Goal: Task Accomplishment & Management: Complete application form

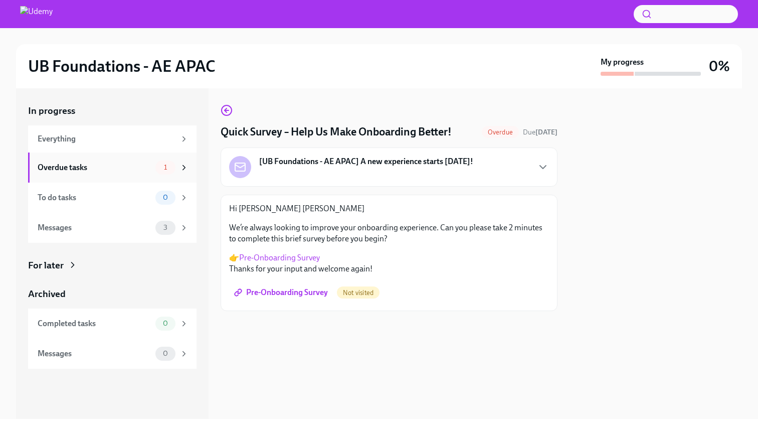
click at [172, 167] on span "1" at bounding box center [165, 168] width 15 height 8
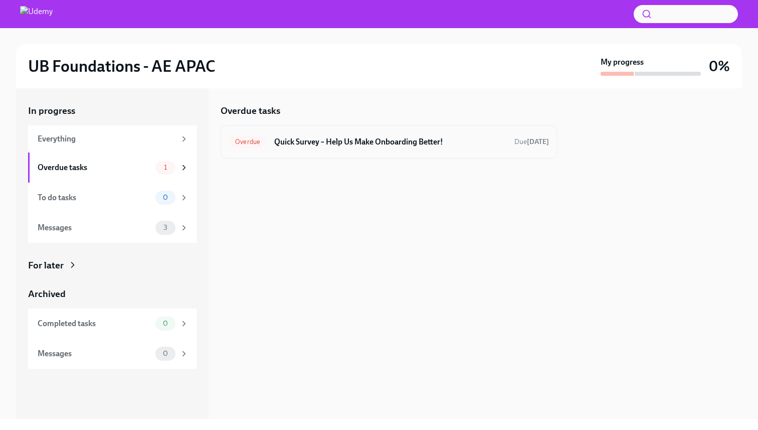
click at [312, 142] on h6 "Quick Survey – Help Us Make Onboarding Better!" at bounding box center [390, 141] width 232 height 11
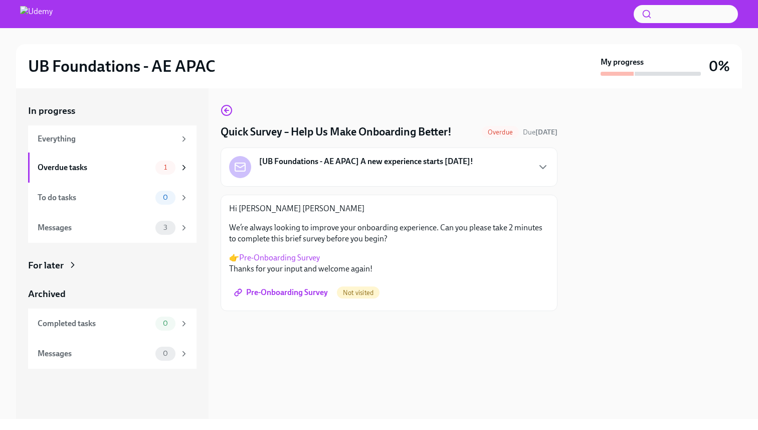
click at [288, 259] on link "Pre-Onboarding Survey" at bounding box center [279, 258] width 81 height 10
click at [118, 139] on div "Everything" at bounding box center [107, 138] width 138 height 11
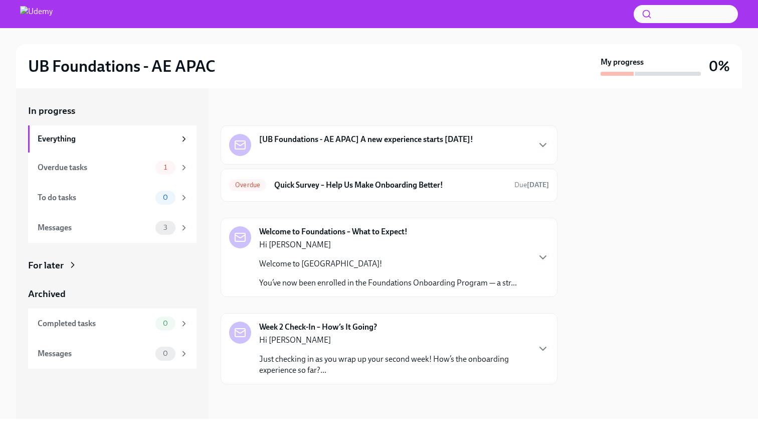
click at [347, 259] on p "Welcome to [GEOGRAPHIC_DATA]!" at bounding box center [388, 263] width 258 height 11
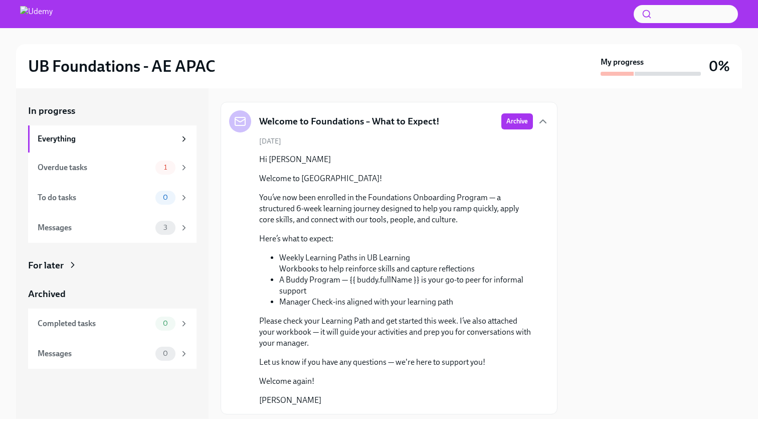
scroll to position [230, 0]
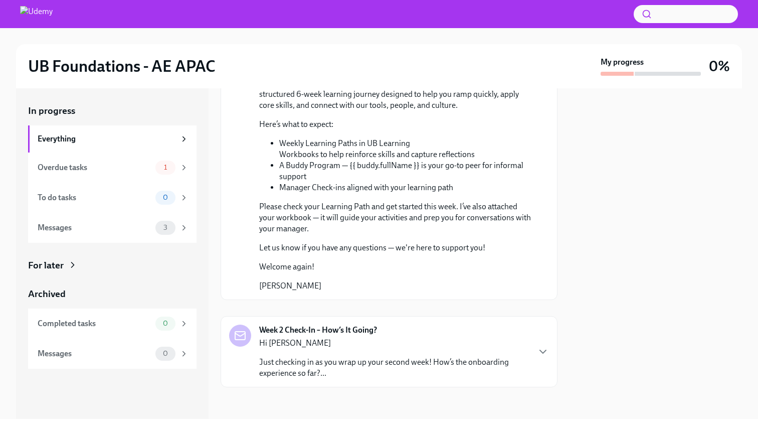
click at [332, 356] on div "Hi [PERSON_NAME] Just checking in as you wrap up your second week! How’s the on…" at bounding box center [394, 358] width 270 height 41
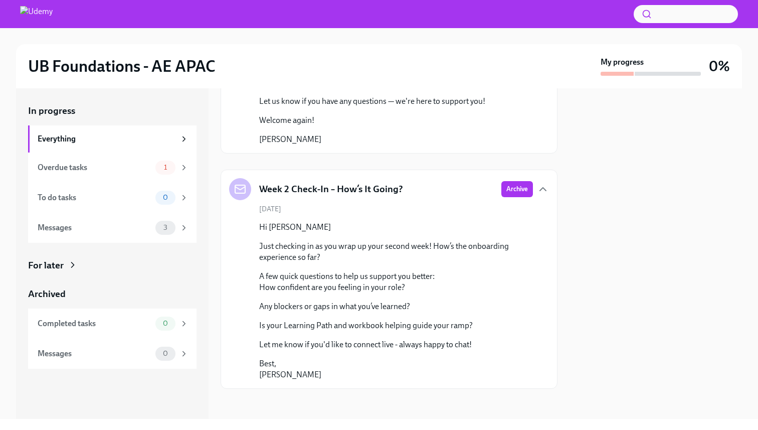
scroll to position [378, 0]
click at [158, 172] on div "1" at bounding box center [165, 167] width 20 height 14
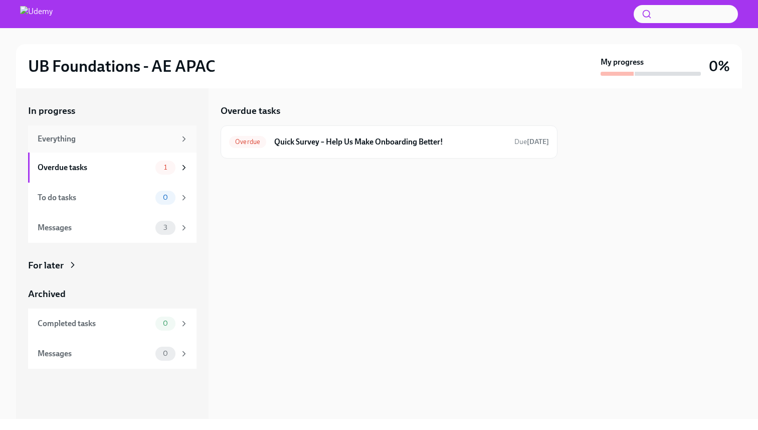
click at [84, 138] on div "Everything" at bounding box center [107, 138] width 138 height 11
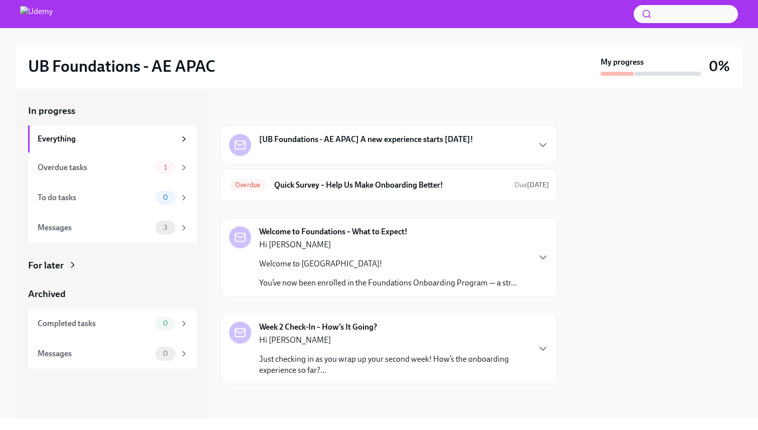
click at [397, 252] on div "Hi [PERSON_NAME] Welcome to Udemy! You’ve now been enrolled in the Foundations …" at bounding box center [388, 263] width 258 height 49
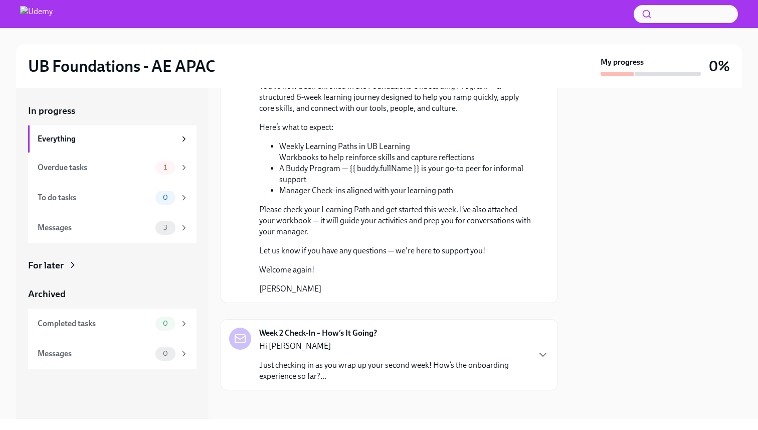
scroll to position [230, 0]
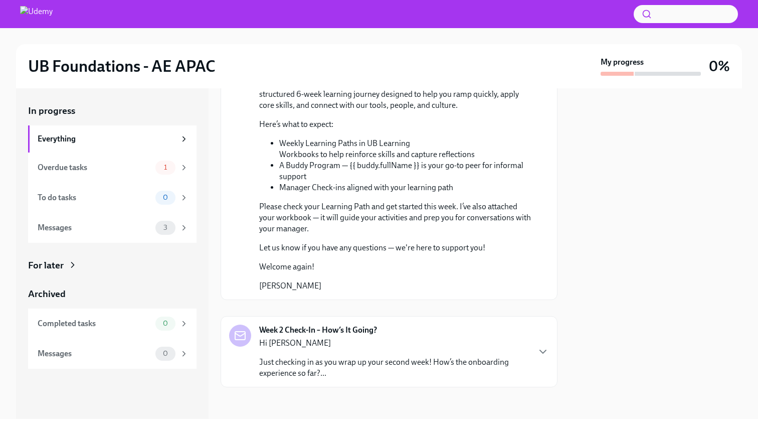
click at [426, 357] on p "Just checking in as you wrap up your second week! How’s the onboarding experien…" at bounding box center [394, 368] width 270 height 22
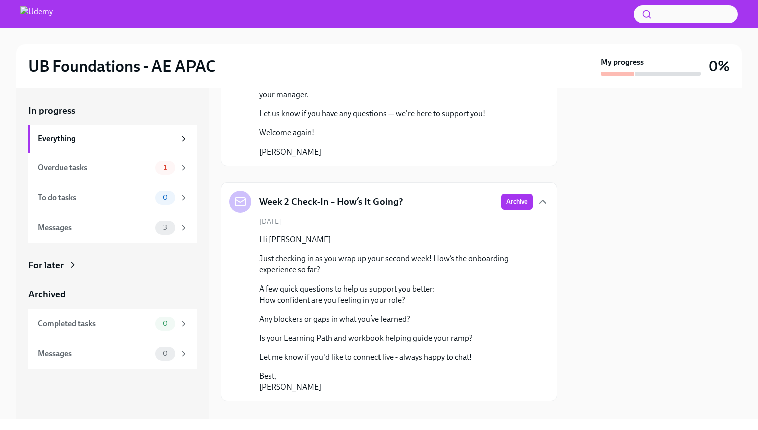
scroll to position [378, 0]
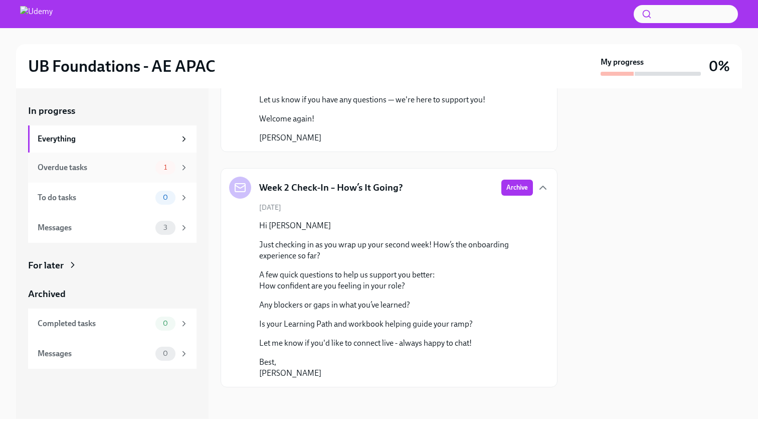
click at [167, 171] on span "1" at bounding box center [165, 168] width 15 height 8
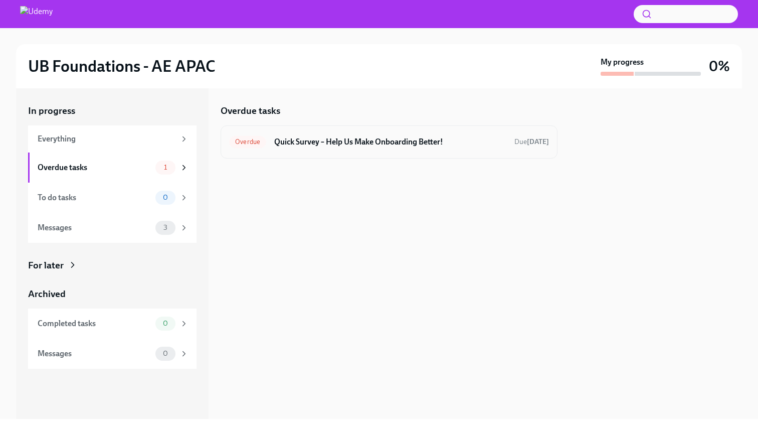
click at [300, 143] on h6 "Quick Survey – Help Us Make Onboarding Better!" at bounding box center [390, 141] width 232 height 11
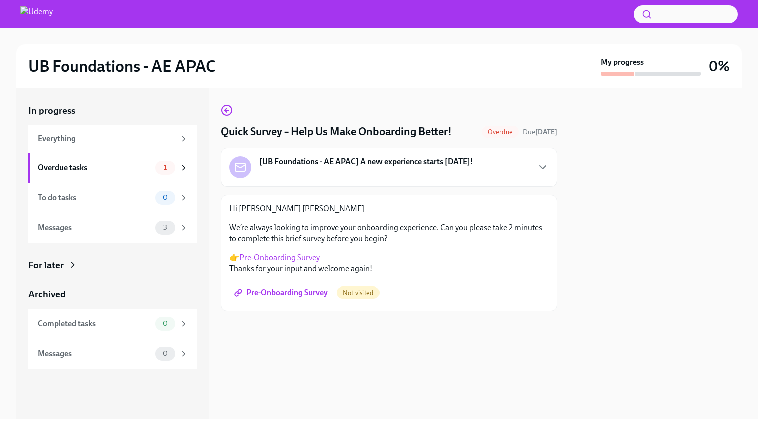
click at [296, 295] on span "Pre-Onboarding Survey" at bounding box center [282, 292] width 92 height 10
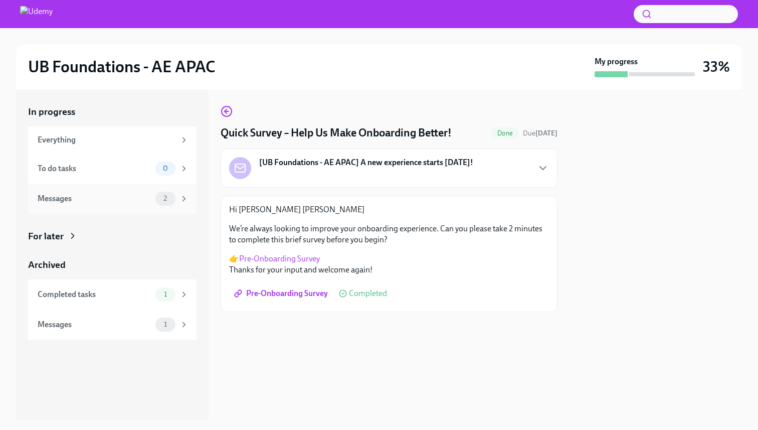
click at [153, 198] on div "Messages 2" at bounding box center [113, 199] width 151 height 14
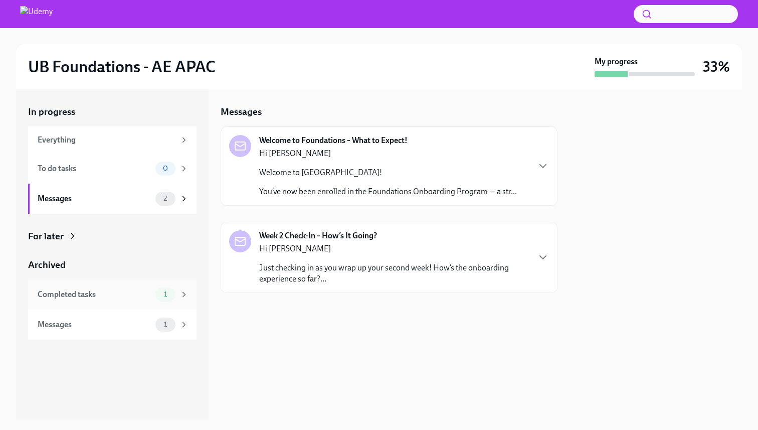
click at [130, 293] on div "Completed tasks" at bounding box center [95, 294] width 114 height 11
